Goal: Check status: Check status

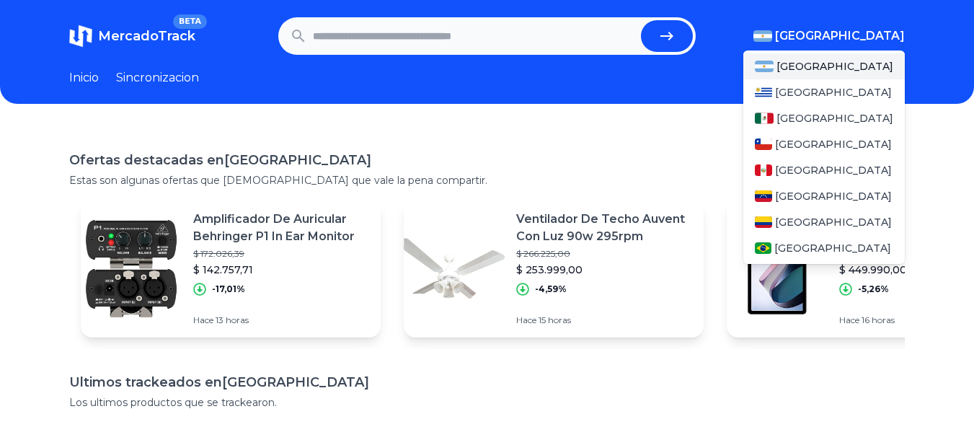
click at [860, 32] on span "[GEOGRAPHIC_DATA]" at bounding box center [840, 35] width 130 height 17
click at [825, 116] on span "[GEOGRAPHIC_DATA]" at bounding box center [835, 118] width 117 height 14
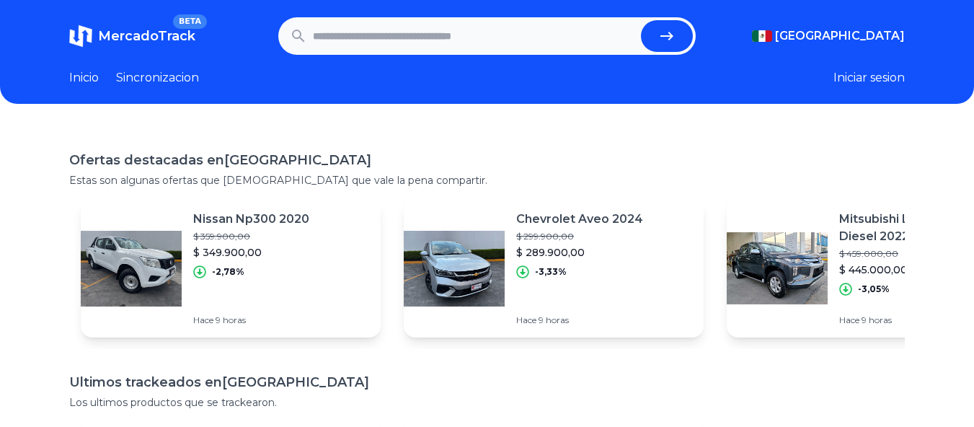
click at [532, 40] on input "text" at bounding box center [474, 36] width 323 height 32
paste input "**********"
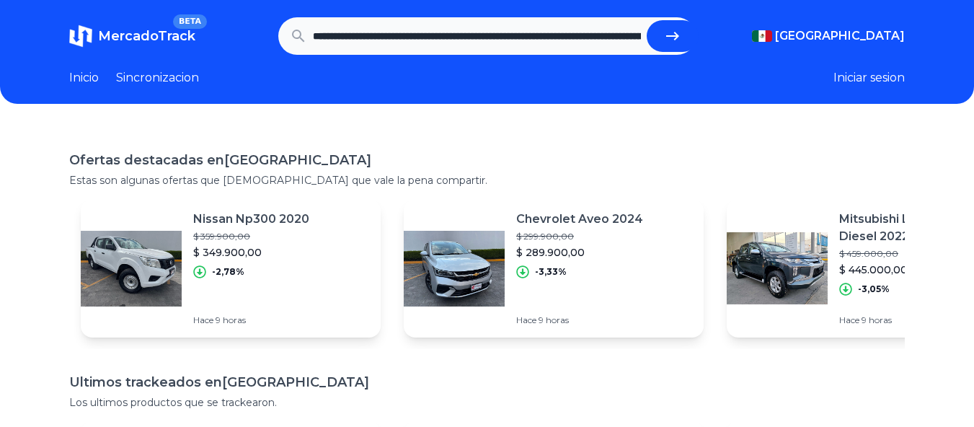
click at [689, 41] on button "submit" at bounding box center [673, 36] width 52 height 32
type input "**********"
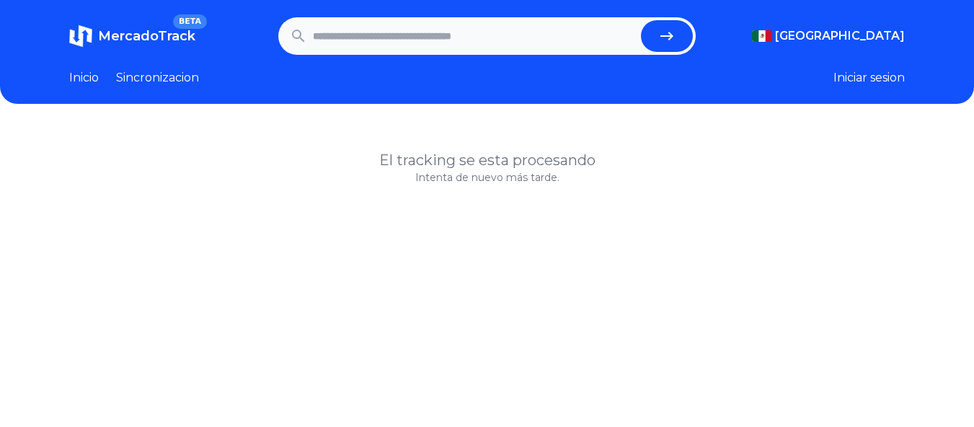
click at [150, 78] on link "Sincronizacion" at bounding box center [157, 77] width 83 height 17
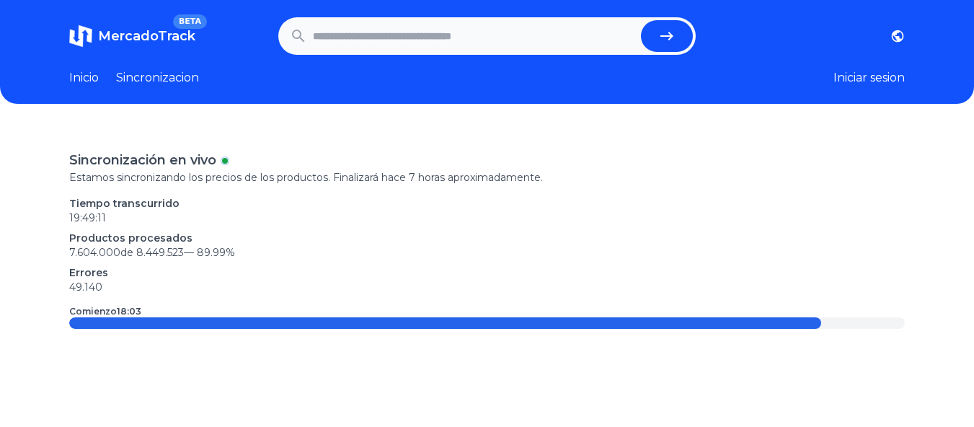
click at [85, 76] on link "Inicio" at bounding box center [84, 77] width 30 height 17
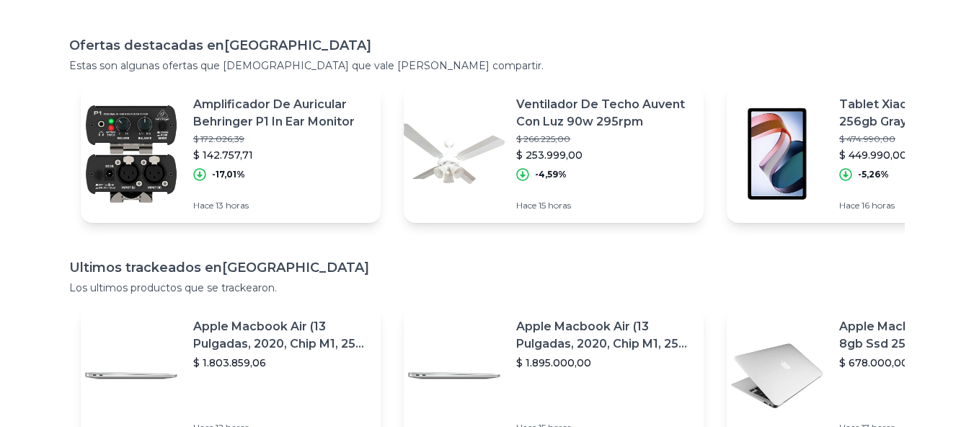
scroll to position [288, 0]
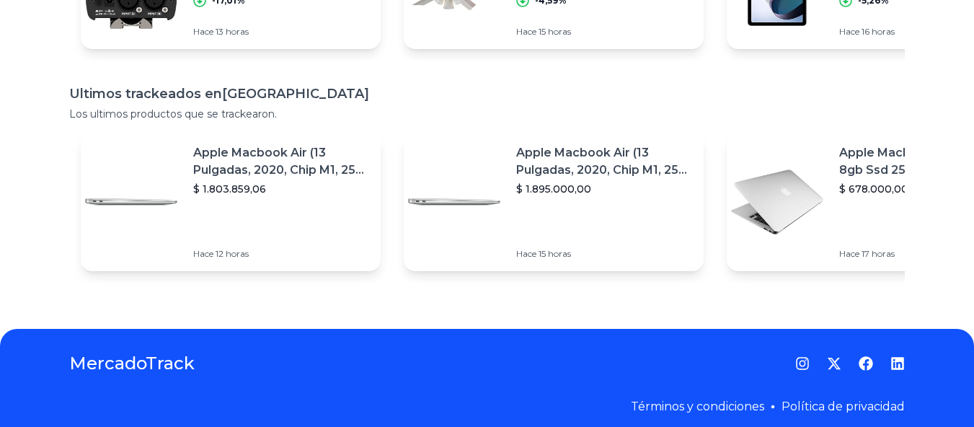
click at [573, 177] on p "Apple Macbook Air (13 Pulgadas, 2020, Chip M1, 256 Gb De Ssd, 8 Gb De Ram) - Pl…" at bounding box center [604, 161] width 176 height 35
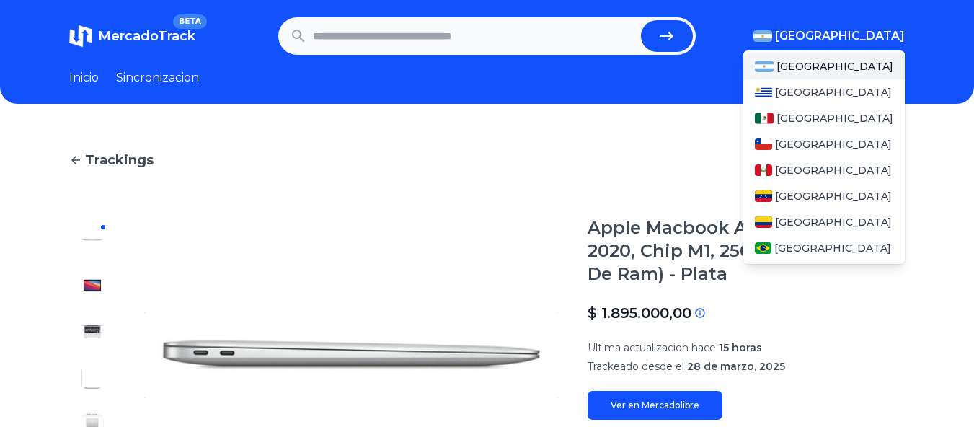
click at [903, 30] on span "[GEOGRAPHIC_DATA]" at bounding box center [840, 35] width 130 height 17
click at [823, 113] on span "[GEOGRAPHIC_DATA]" at bounding box center [835, 118] width 117 height 14
